Goal: Communication & Community: Answer question/provide support

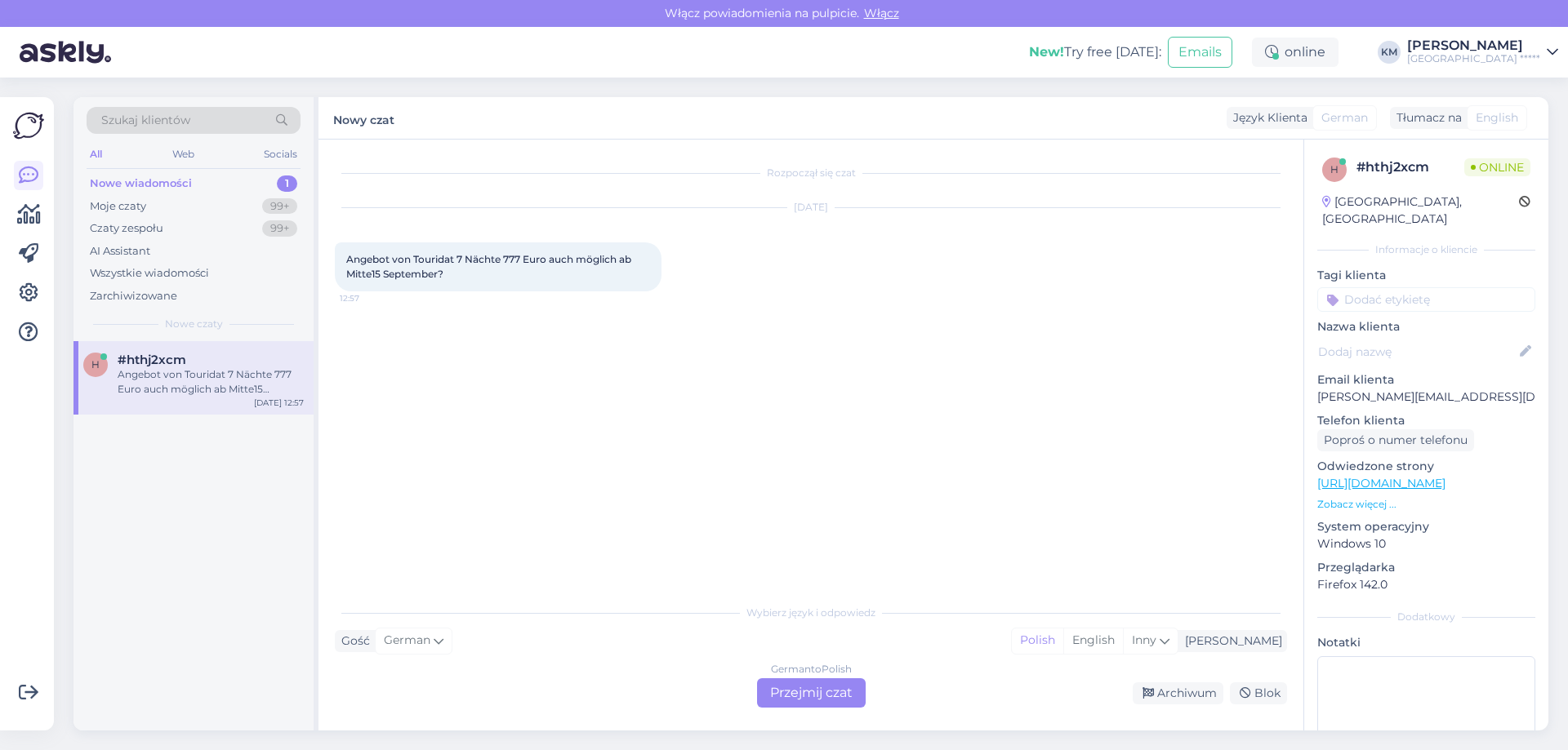
click at [803, 697] on div "German to Polish Przejmij czat" at bounding box center [811, 693] width 109 height 29
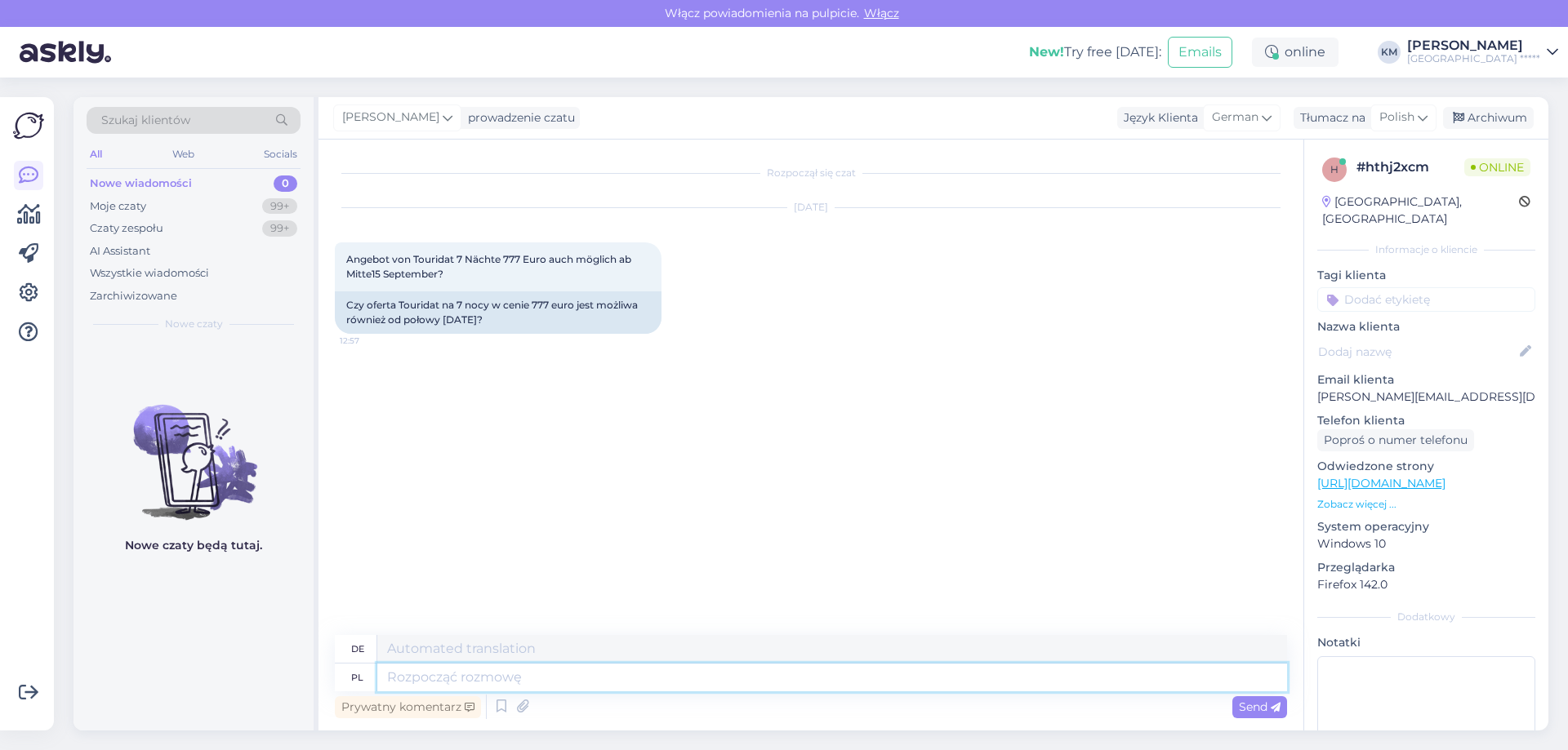
click at [583, 677] on textarea at bounding box center [832, 678] width 909 height 27
type textarea "Dizeń db"
type textarea "Design"
type textarea "Dzień d"
type textarea "Tag"
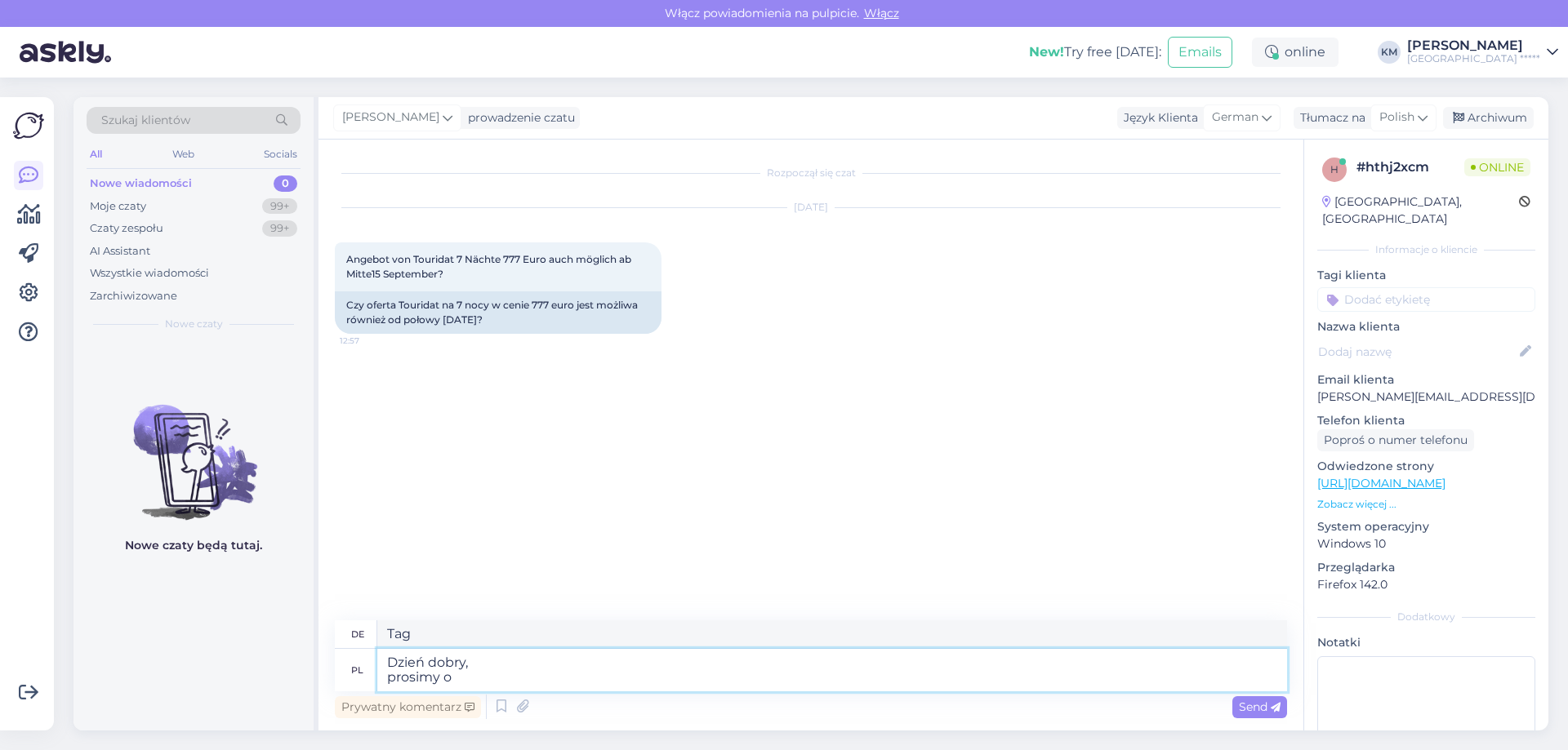
type textarea "Dzień dobry, prosimy o"
type textarea "Guten Morgen, bitte"
type textarea "Dzień dobry, prosimy o pr"
type textarea "Guten Morgen,"
type textarea "Dzień dobry, prosimy o przesłanie z"
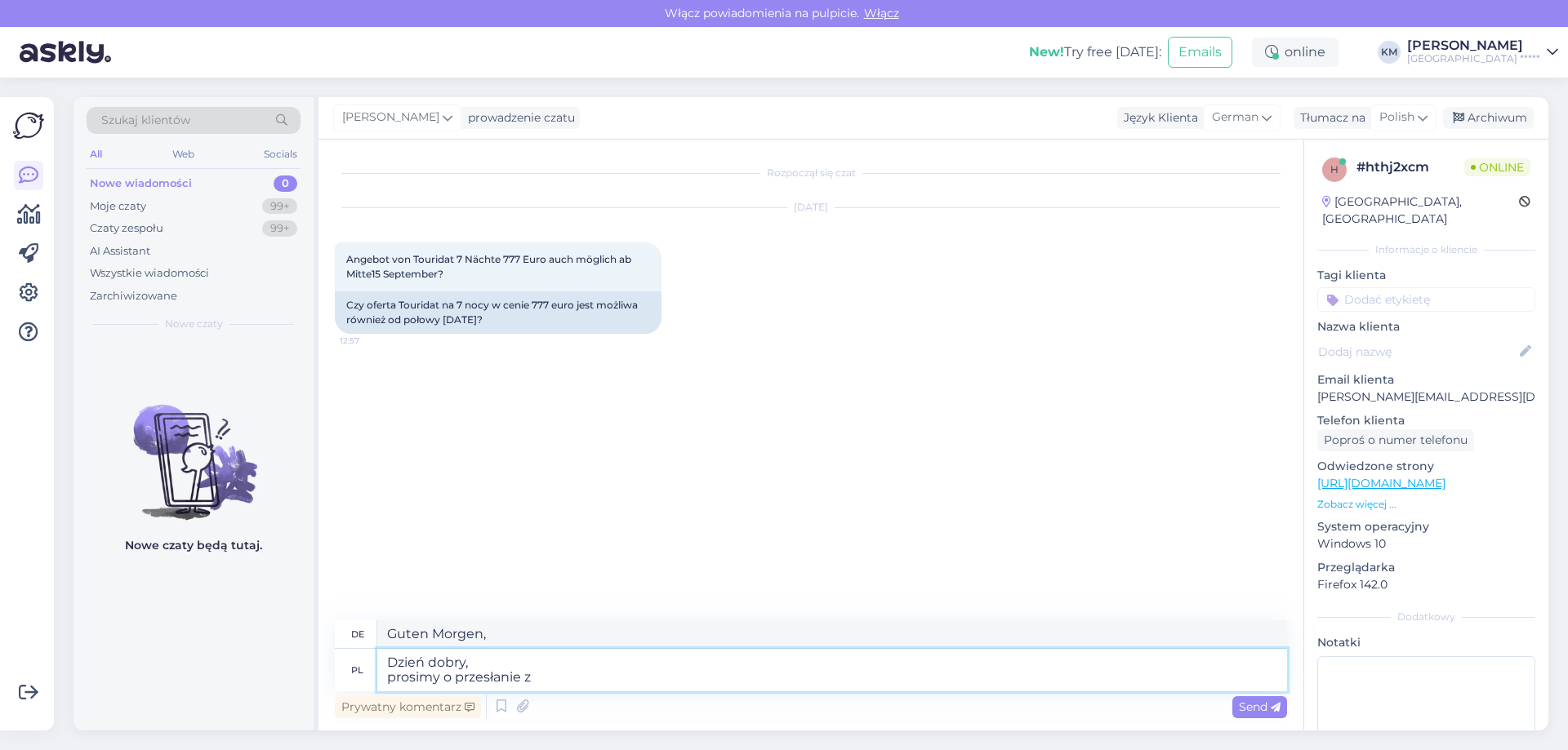
type textarea "Guten Morgen, senden Sie mir"
type textarea "Dzień dobry, prosimy o przesłanie zapytania na a"
type textarea "Guten Morgen, senden Sie uns Ihre Anfrage"
type textarea "Dzień dobry, prosimy o przesłanie zapytania na adre"
type textarea "Guten Morgen, Ihre Anfrage richten an"
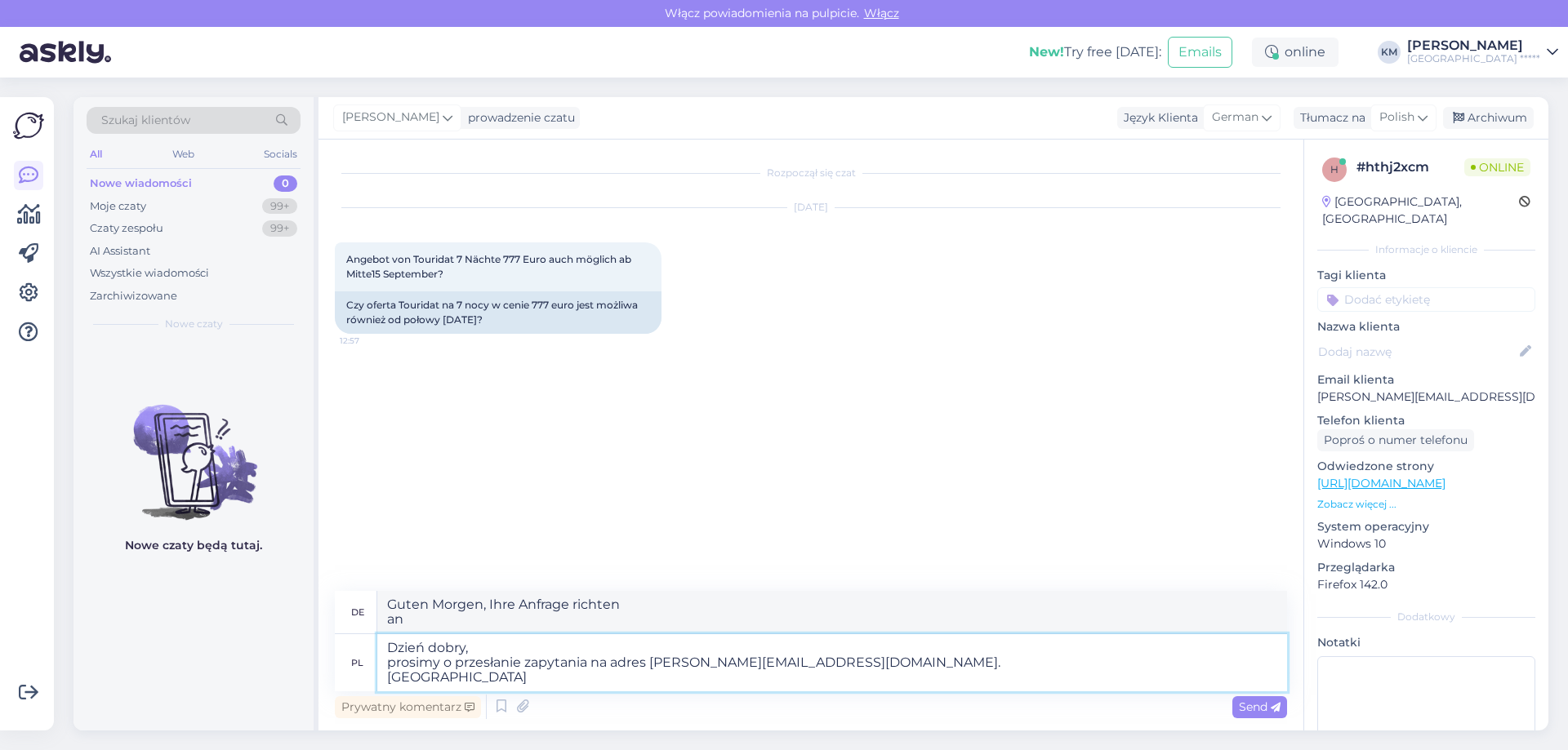
type textarea "Dzień dobry, prosimy o przesłanie zapytania na adres [PERSON_NAME][EMAIL_ADDRES…"
type textarea "Guten Morgen, bitte senden Sie Ihre Anfrage an [PERSON_NAME][EMAIL_ADDRESS][DOM…"
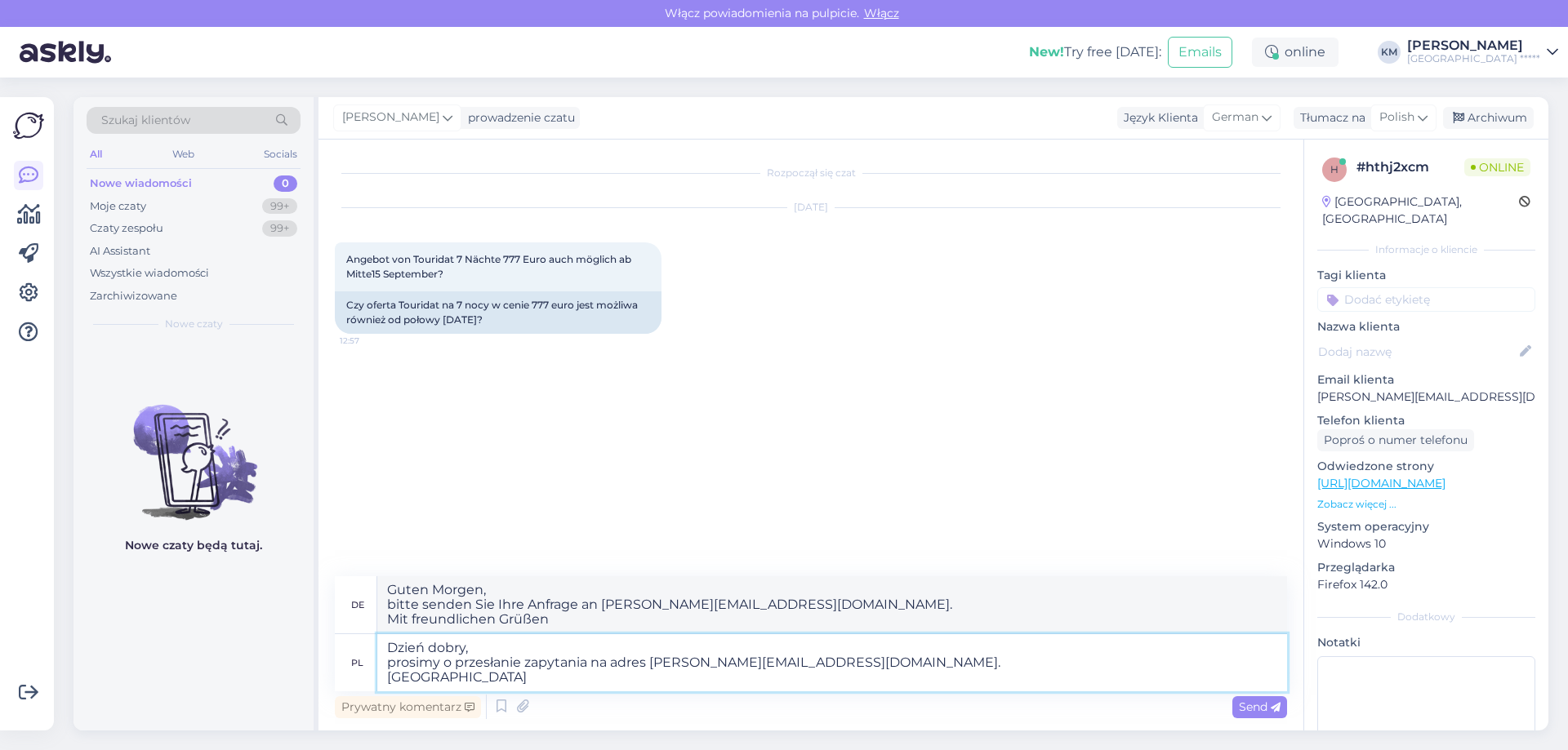
type textarea "Dzień dobry, prosimy o przesłanie zapytania na adres [PERSON_NAME][EMAIL_ADDRES…"
click at [462, 584] on textarea "Guten Morgen, bitte senden Sie Ihre Anfrage an [PERSON_NAME][EMAIL_ADDRESS][DOM…" at bounding box center [832, 605] width 909 height 57
drag, startPoint x: 560, startPoint y: 623, endPoint x: 243, endPoint y: 520, distance: 333.3
click at [243, 520] on div "Szukaj klientów All Web Socials Nowe wiadomości 0 Moje czaty 99+ Czaty zespołu …" at bounding box center [811, 413] width 1475 height 634
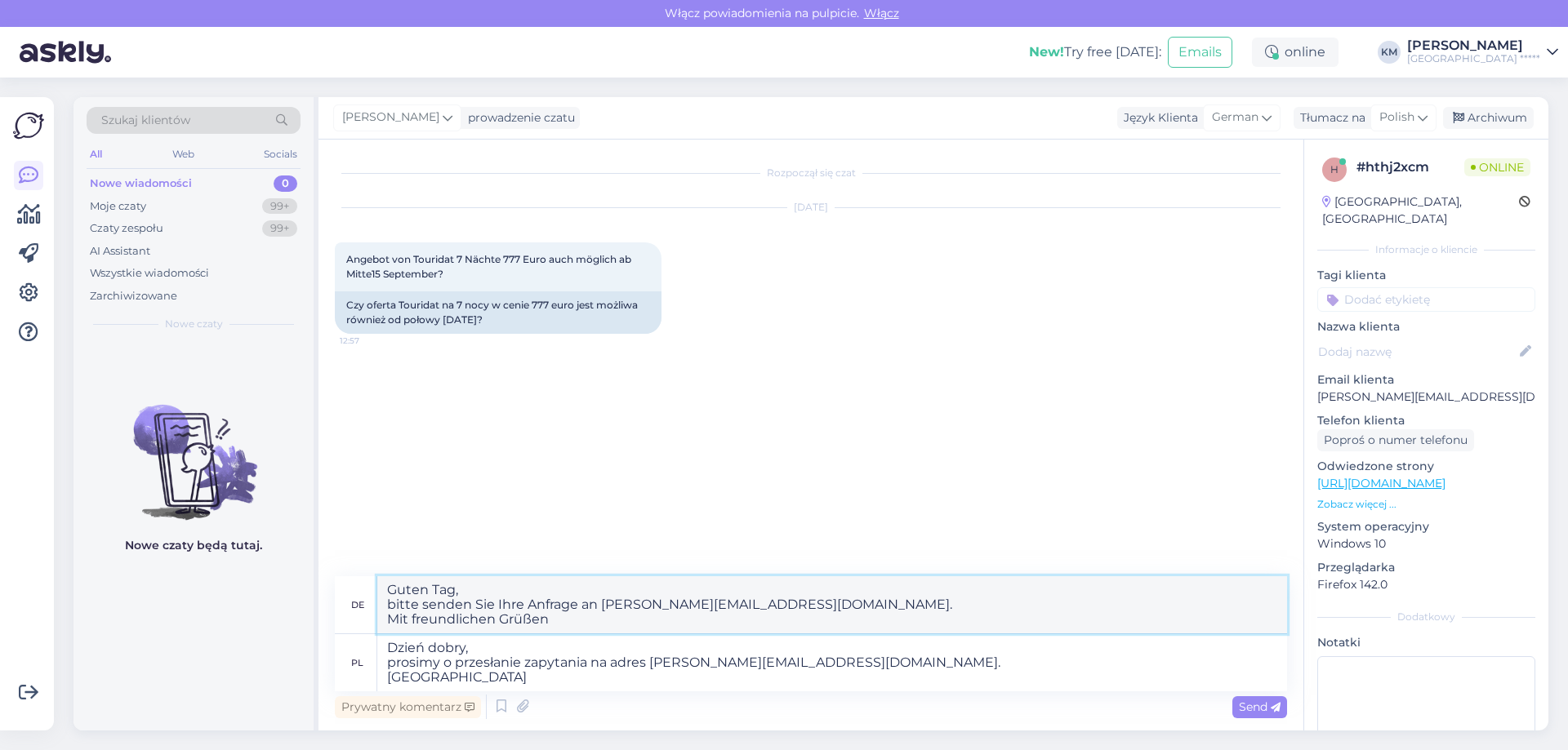
type textarea "Guten Tag, bitte senden Sie Ihre Anfrage an [PERSON_NAME][EMAIL_ADDRESS][DOMAIN…"
click at [1261, 712] on span "Send" at bounding box center [1260, 707] width 42 height 15
